Goal: Register for event/course

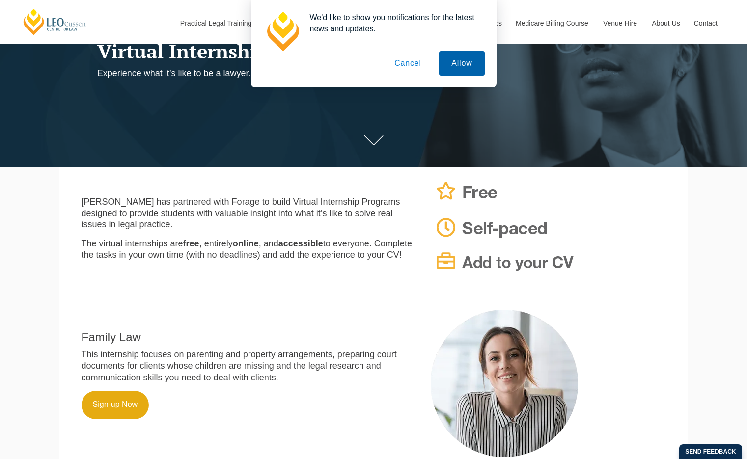
click at [455, 60] on button "Allow" at bounding box center [461, 63] width 45 height 25
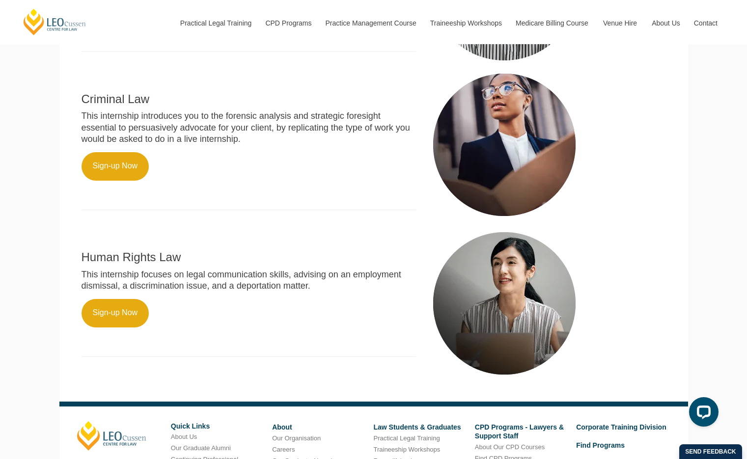
scroll to position [529, 0]
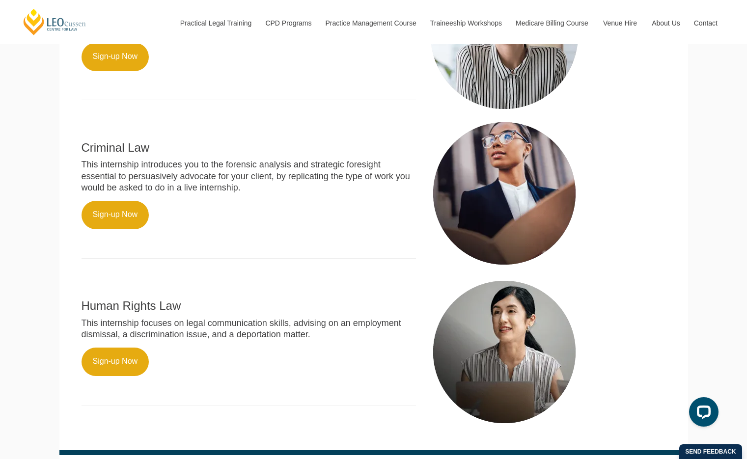
scroll to position [480, 0]
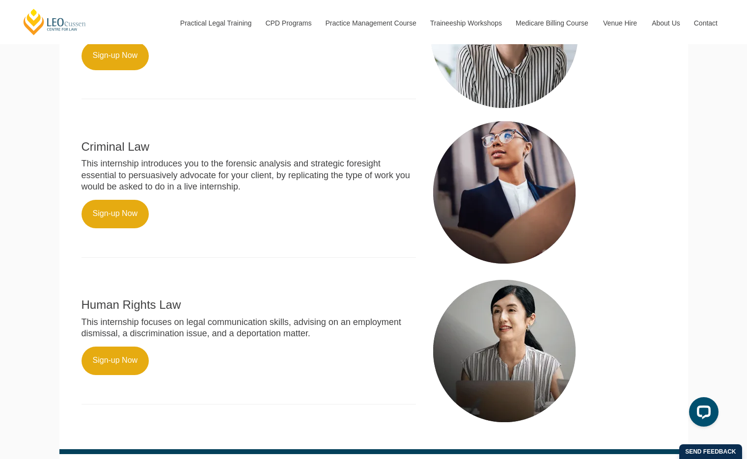
click at [150, 225] on p "Sign-up Now" at bounding box center [249, 214] width 335 height 28
click at [128, 228] on link "Sign-up Now" at bounding box center [116, 214] width 68 height 28
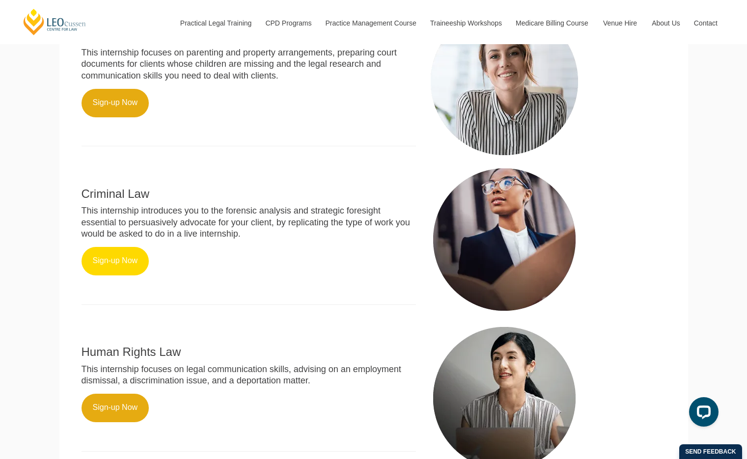
scroll to position [434, 0]
click at [160, 199] on div "Criminal Law This internship introduces you to the forensic analysis and strate…" at bounding box center [249, 240] width 350 height 148
click at [138, 273] on link "Sign-up Now" at bounding box center [116, 261] width 68 height 28
